Goal: Task Accomplishment & Management: Use online tool/utility

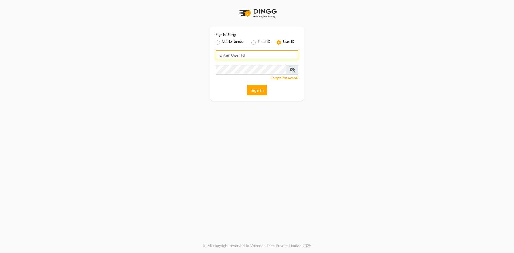
type input "e1976-01"
click at [260, 89] on button "Sign In" at bounding box center [257, 90] width 20 height 10
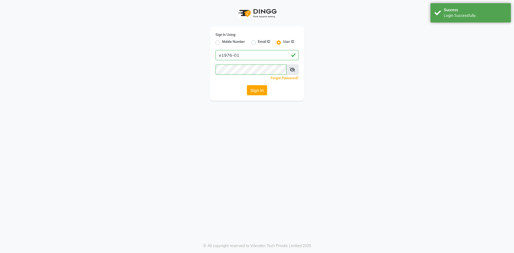
select select "service"
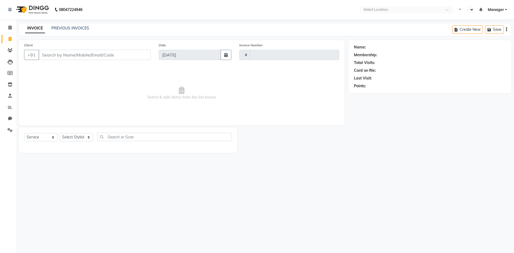
select select "en"
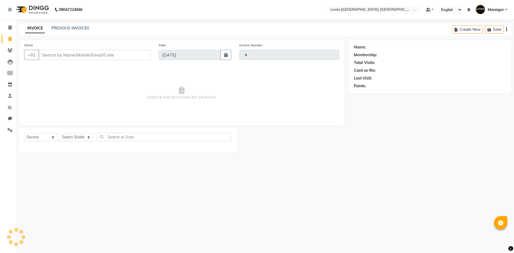
type input "5329"
select select "4718"
click at [239, 190] on div "08047224946 Select Location × Looks [GEOGRAPHIC_DATA], [GEOGRAPHIC_DATA] Defaul…" at bounding box center [257, 126] width 514 height 253
